Goal: Navigation & Orientation: Find specific page/section

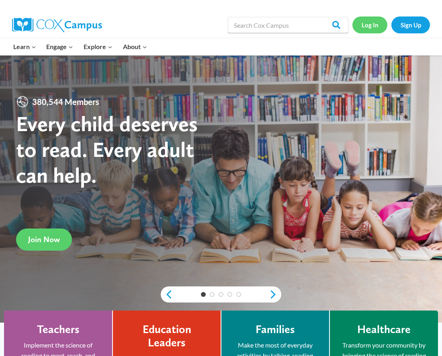
click at [365, 29] on link "Log In" at bounding box center [370, 24] width 35 height 16
drag, startPoint x: 242, startPoint y: 192, endPoint x: 246, endPoint y: 177, distance: 15.2
click at [246, 177] on div at bounding box center [221, 188] width 442 height 267
click at [2, 31] on div "Search in https://coxcampus.org/ Search Search Log In Sign Up" at bounding box center [221, 25] width 442 height 26
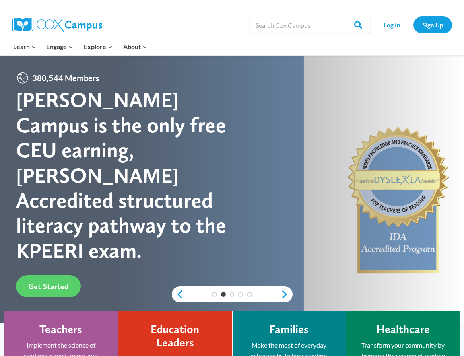
drag, startPoint x: 2, startPoint y: 38, endPoint x: -6, endPoint y: 41, distance: 9.0
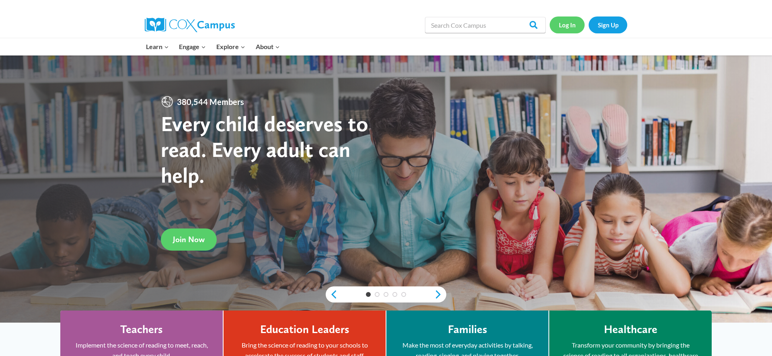
click at [442, 28] on link "Log In" at bounding box center [567, 24] width 35 height 16
